Goal: Transaction & Acquisition: Download file/media

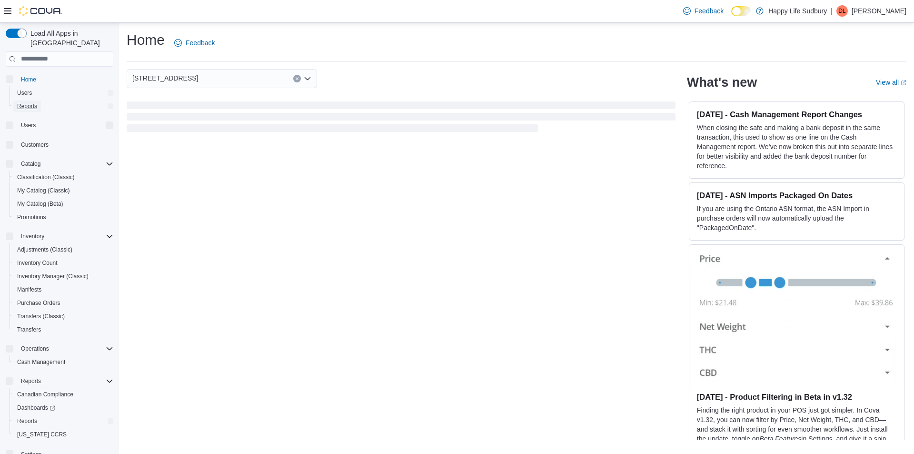
click at [38, 100] on link "Reports" at bounding box center [27, 105] width 28 height 11
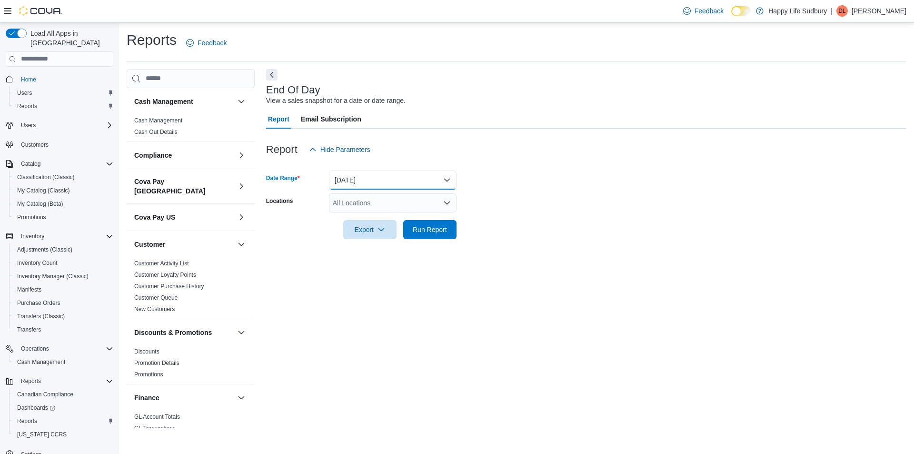
click at [443, 176] on button "[DATE]" at bounding box center [393, 179] width 128 height 19
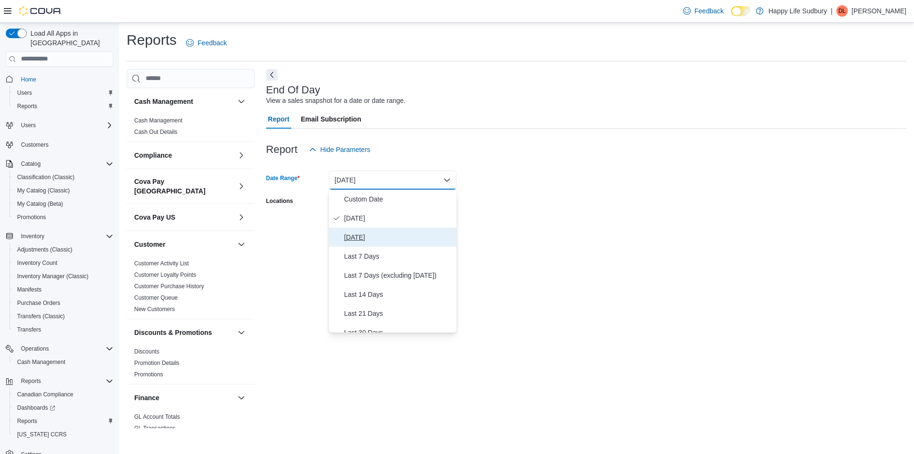
click at [387, 232] on span "[DATE]" at bounding box center [398, 236] width 109 height 11
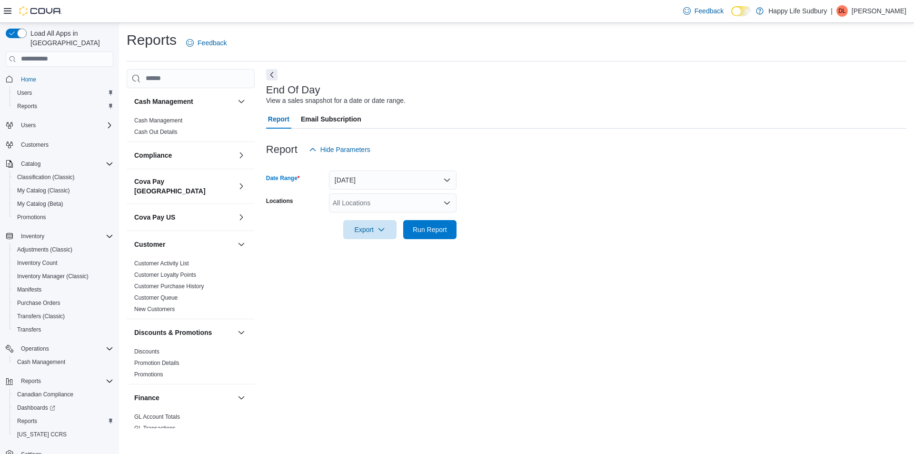
click at [448, 201] on icon "Open list of options" at bounding box center [447, 203] width 8 height 8
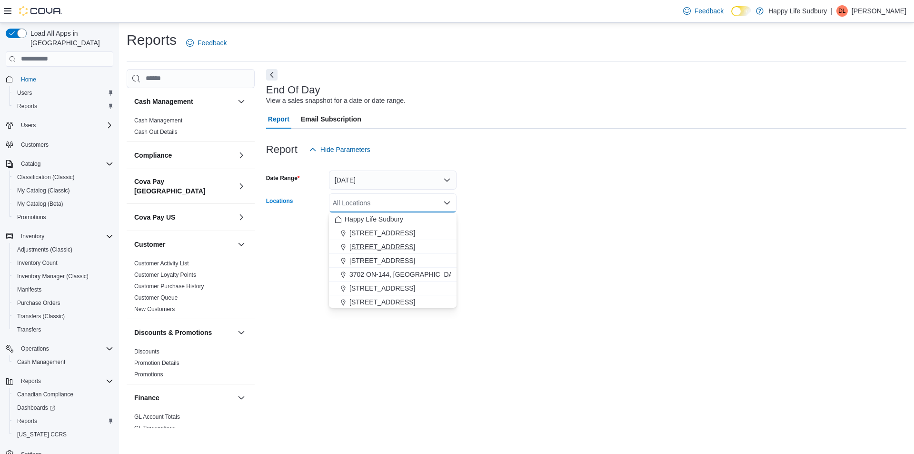
click at [404, 243] on span "[STREET_ADDRESS]" at bounding box center [382, 247] width 66 height 10
click at [515, 247] on div at bounding box center [586, 244] width 640 height 11
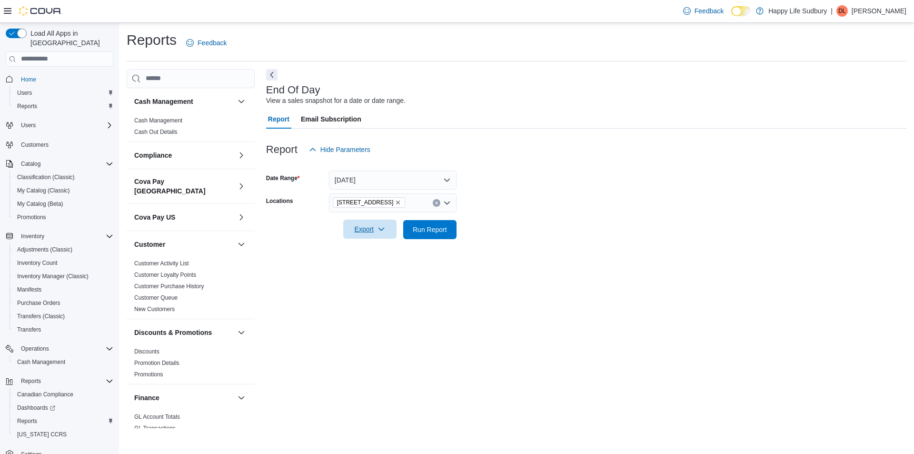
click at [352, 230] on span "Export" at bounding box center [370, 228] width 42 height 19
click at [381, 266] on span "Export to Pdf" at bounding box center [371, 268] width 43 height 8
